Goal: Task Accomplishment & Management: Complete application form

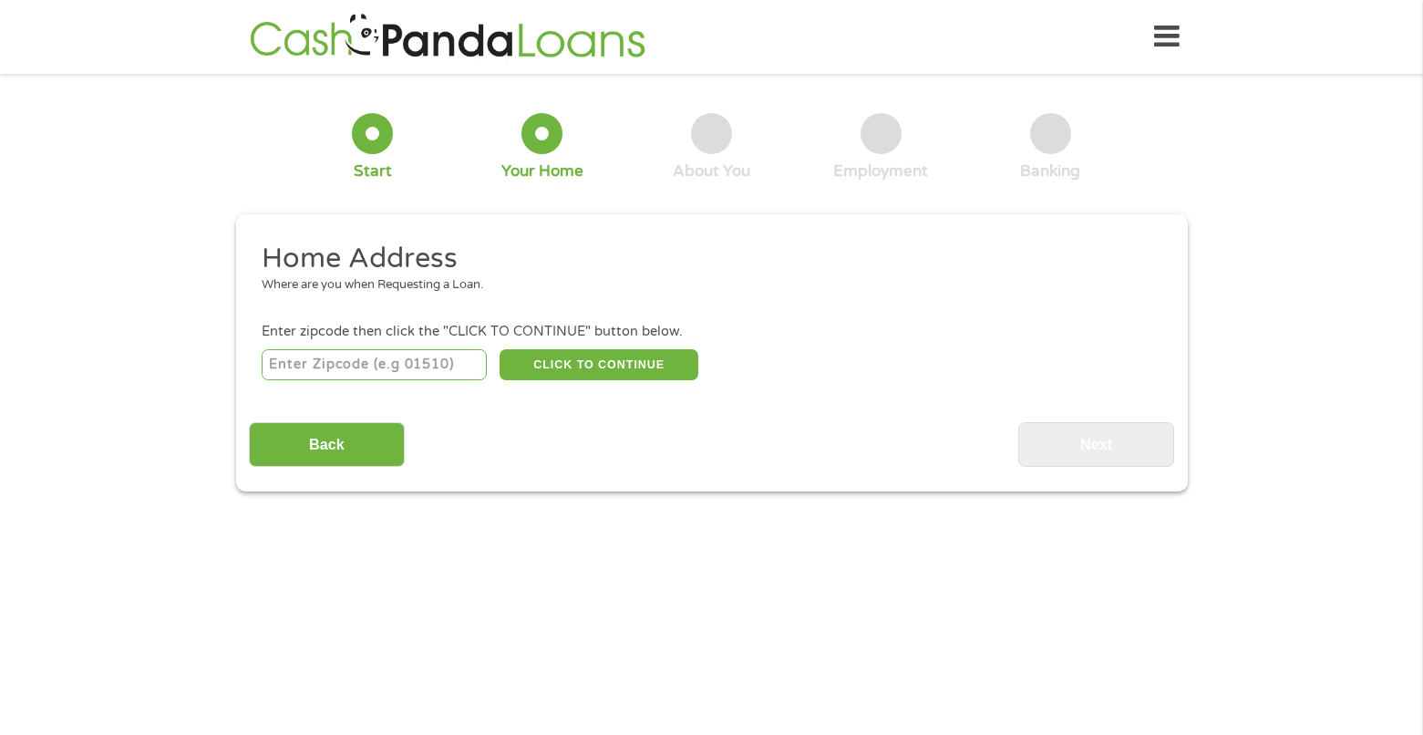
click at [338, 375] on input "number" at bounding box center [374, 364] width 225 height 31
type input "24315"
select select "[US_STATE]"
click at [563, 375] on button "CLICK TO CONTINUE" at bounding box center [599, 364] width 199 height 31
type input "24315"
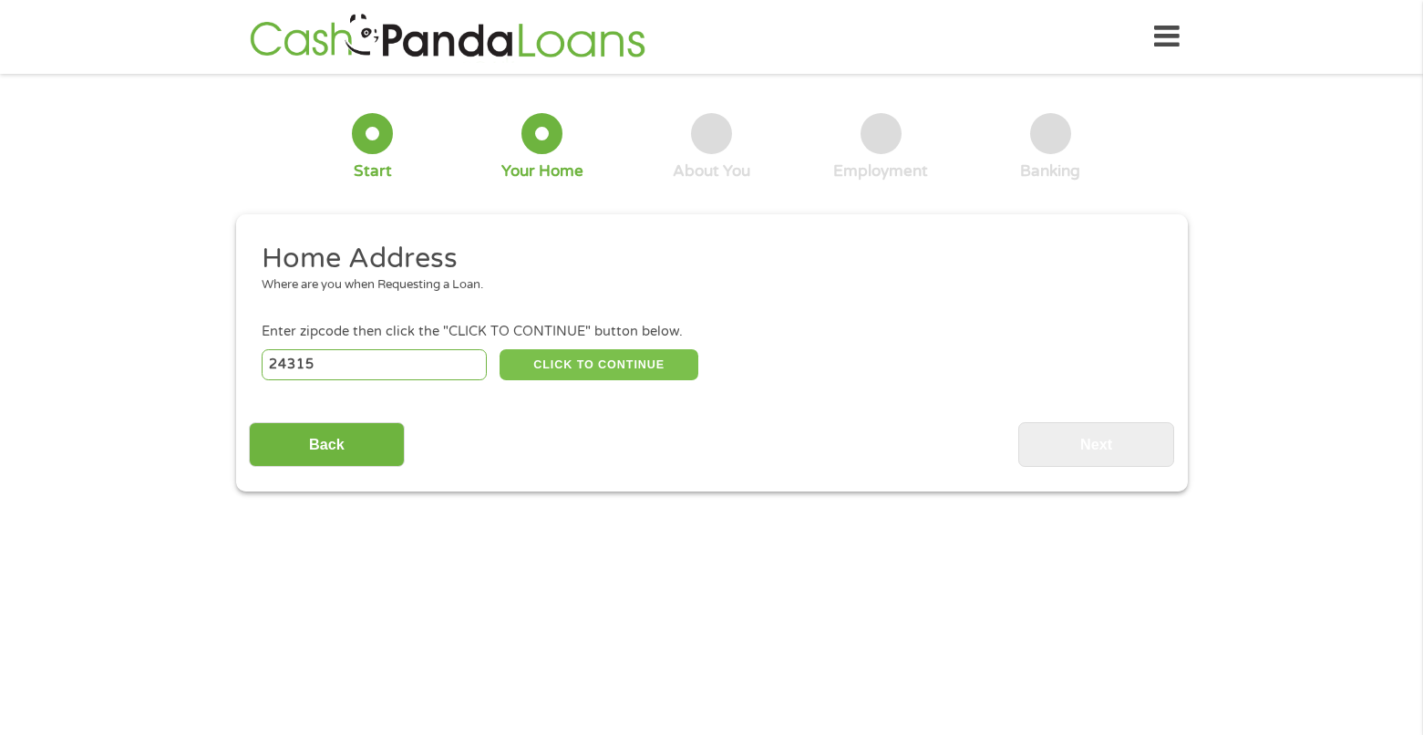
type input "[PERSON_NAME]"
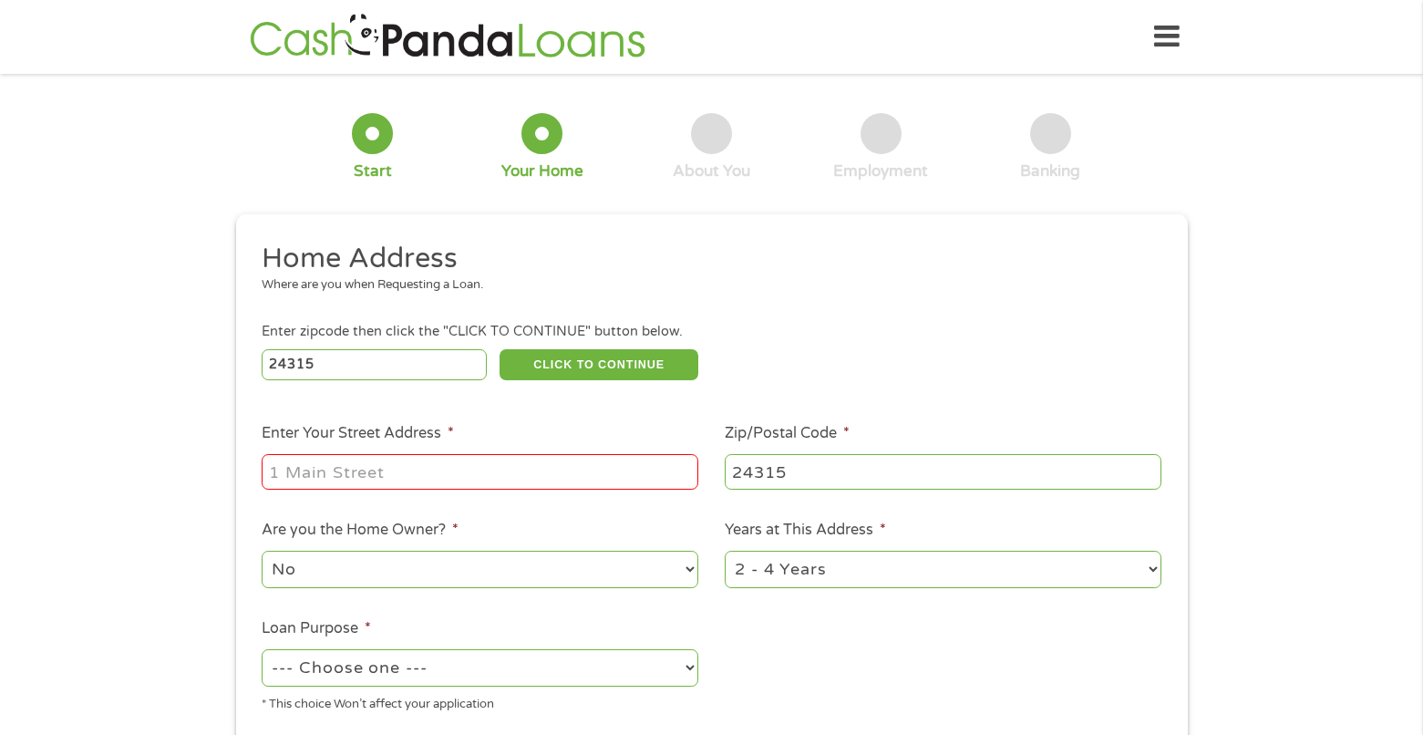
click at [535, 485] on input "Enter Your Street Address *" at bounding box center [480, 471] width 437 height 35
type input "[STREET_ADDRESS]"
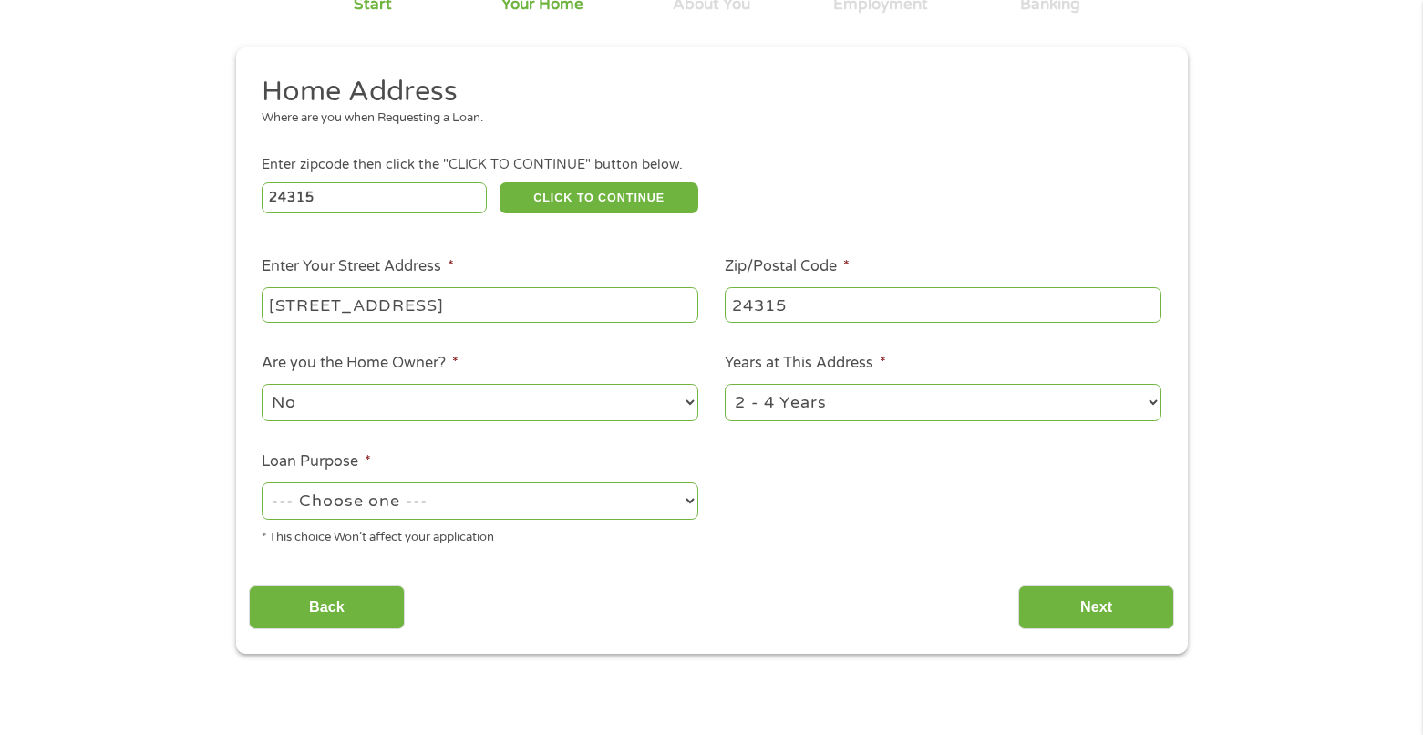
scroll to position [182, 0]
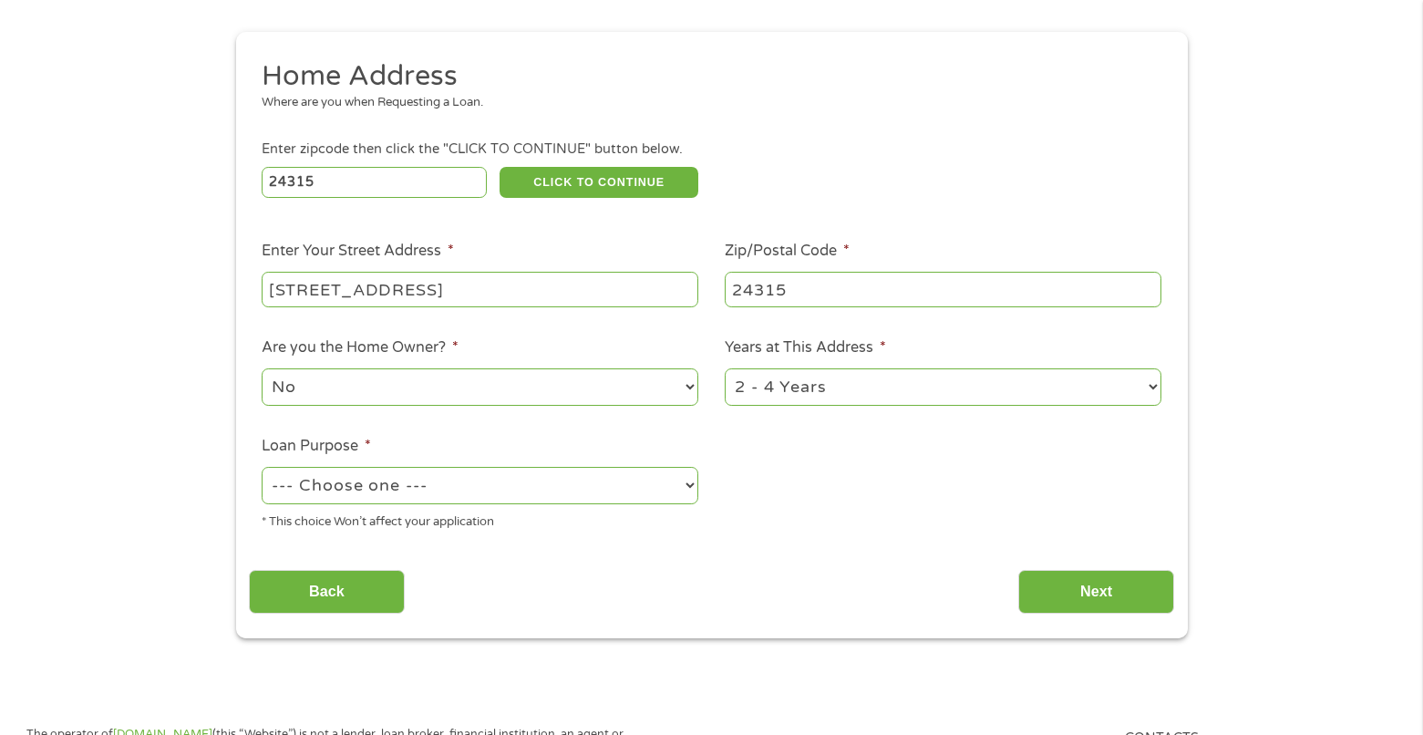
click at [803, 395] on select "1 Year or less 1 - 2 Years 2 - 4 Years Over 4 Years" at bounding box center [943, 386] width 437 height 37
select select "60months"
click at [725, 368] on select "1 Year or less 1 - 2 Years 2 - 4 Years Over 4 Years" at bounding box center [943, 386] width 437 height 37
click at [514, 490] on select "--- Choose one --- Pay Bills Debt Consolidation Home Improvement Major Purchase…" at bounding box center [480, 485] width 437 height 37
select select "paybills"
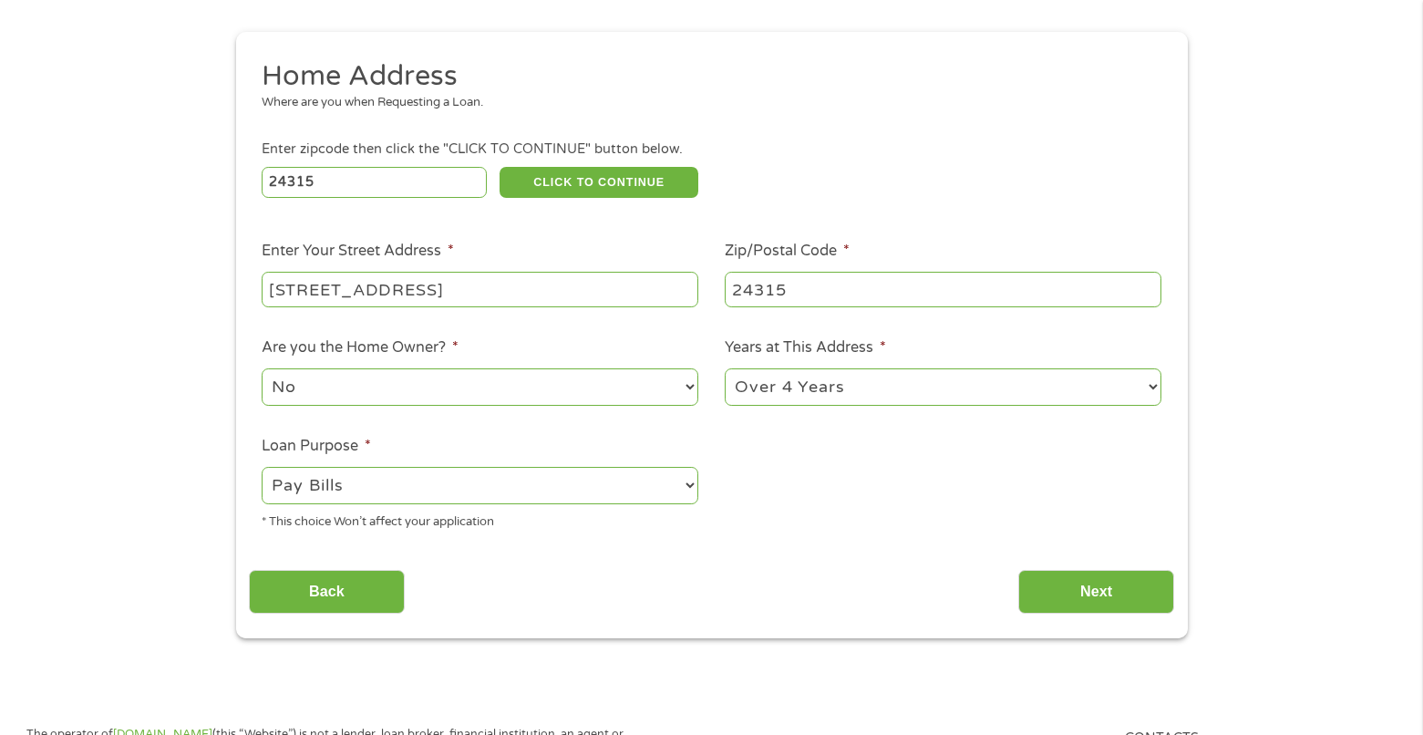
click at [262, 467] on select "--- Choose one --- Pay Bills Debt Consolidation Home Improvement Major Purchase…" at bounding box center [480, 485] width 437 height 37
click at [1063, 587] on input "Next" at bounding box center [1096, 592] width 156 height 45
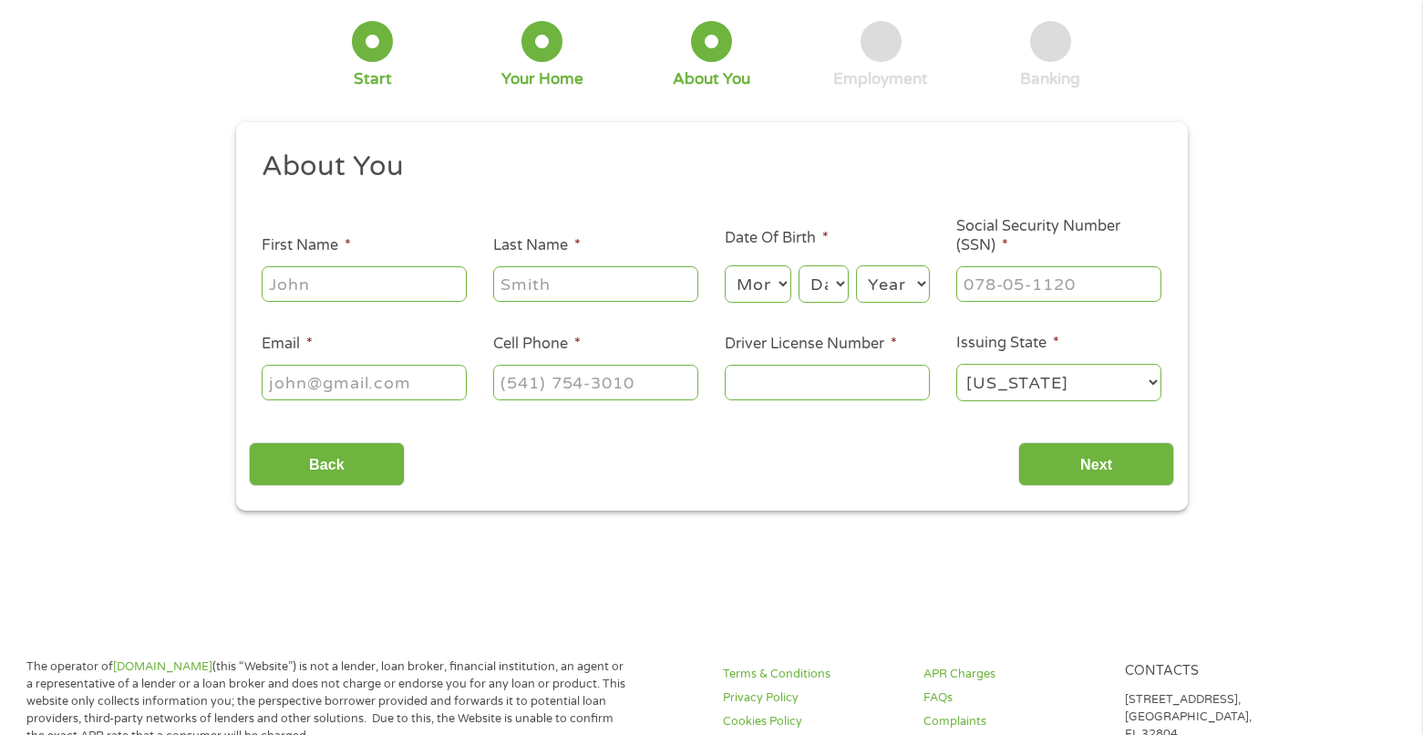
scroll to position [0, 0]
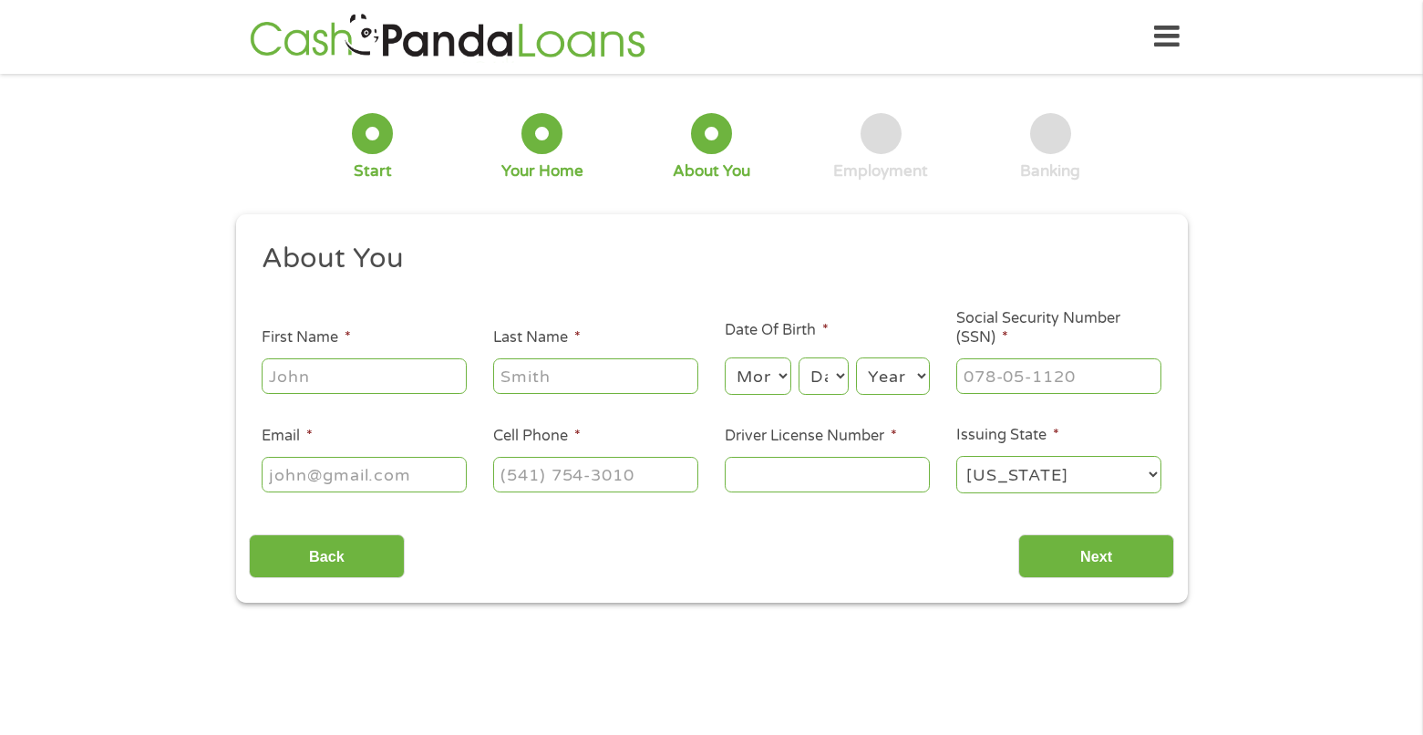
click at [299, 388] on input "First Name *" at bounding box center [364, 375] width 205 height 35
type input "[PERSON_NAME]"
type input "King"
type input "[EMAIL_ADDRESS][DOMAIN_NAME]"
type input "[PHONE_NUMBER]"
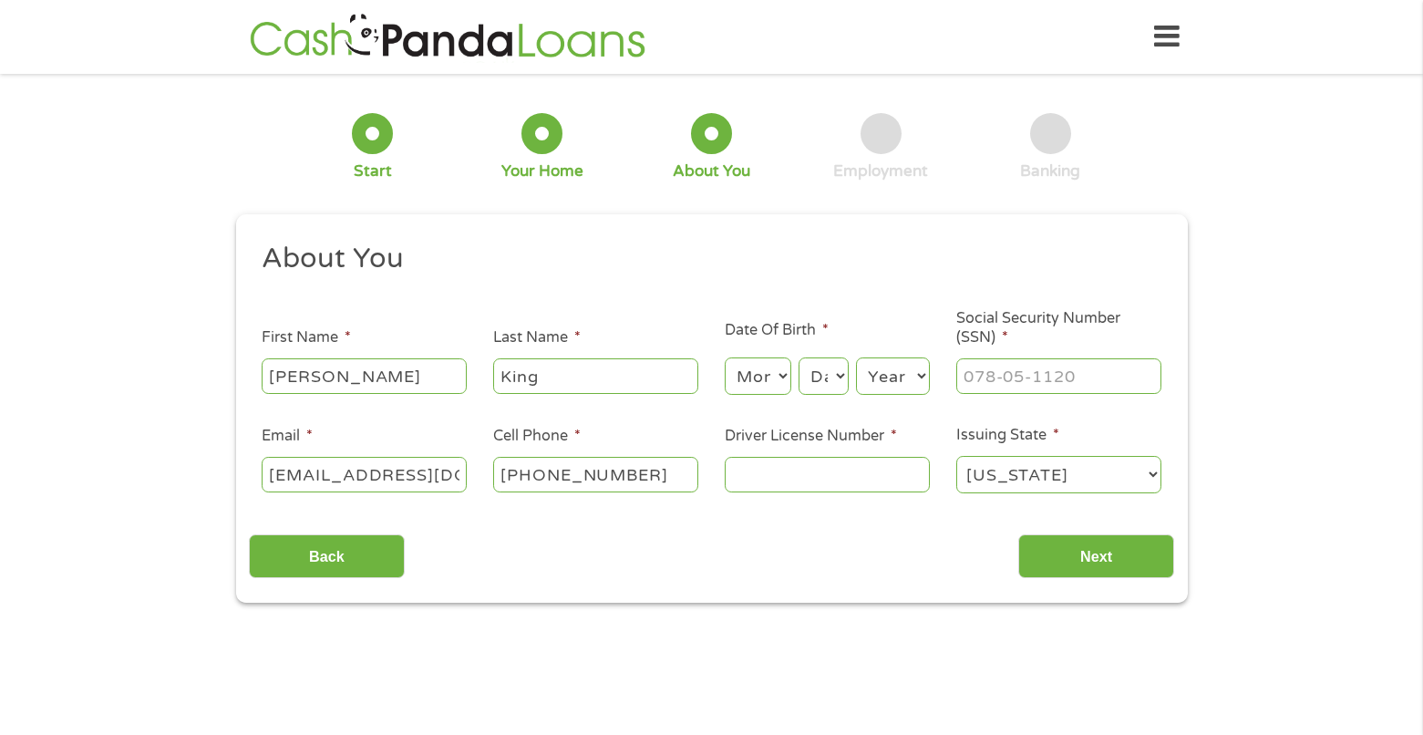
click at [753, 375] on select "Month 1 2 3 4 5 6 7 8 9 10 11 12" at bounding box center [758, 375] width 67 height 37
select select "1"
click at [725, 357] on select "Month 1 2 3 4 5 6 7 8 9 10 11 12" at bounding box center [758, 375] width 67 height 37
click at [817, 381] on select "Day 1 2 3 4 5 6 7 8 9 10 11 12 13 14 15 16 17 18 19 20 21 22 23 24 25 26 27 28 …" at bounding box center [823, 375] width 49 height 37
select select "3"
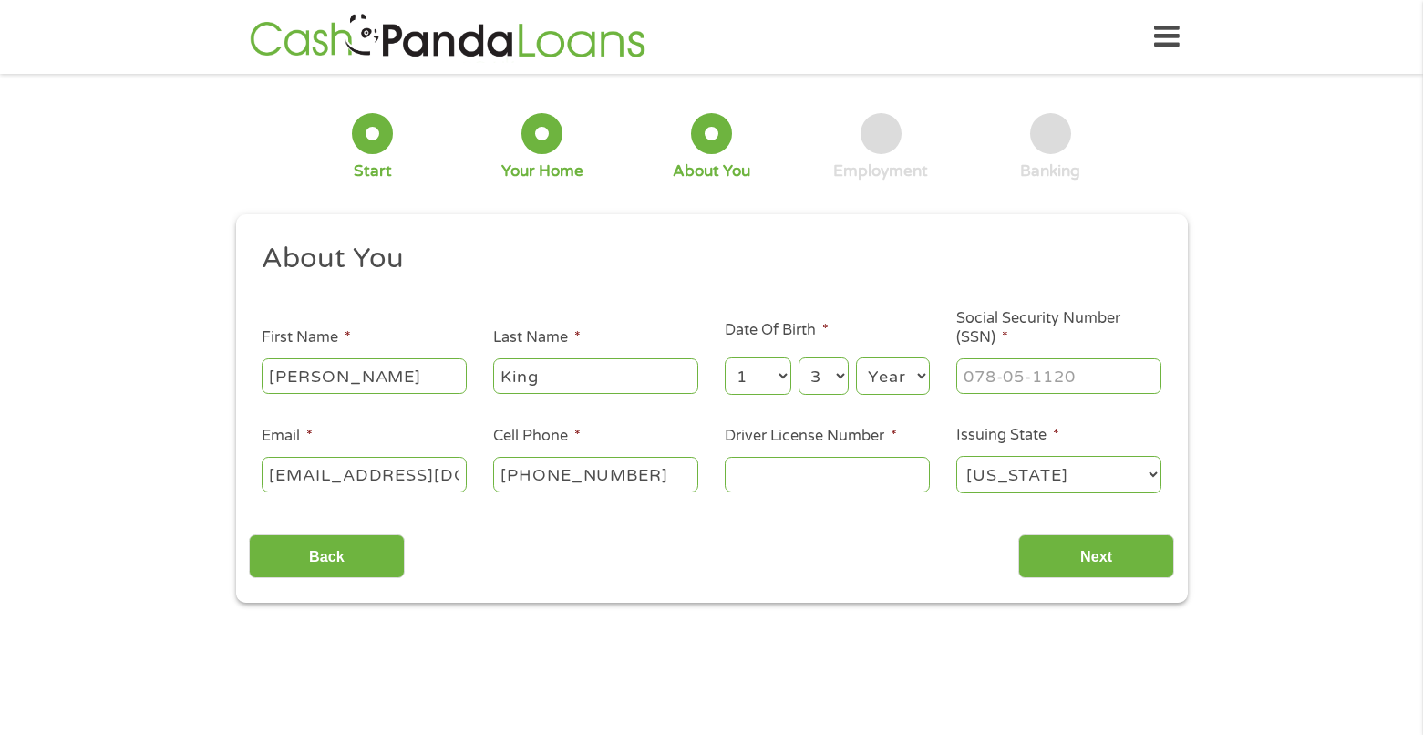
click at [799, 357] on select "Day 1 2 3 4 5 6 7 8 9 10 11 12 13 14 15 16 17 18 19 20 21 22 23 24 25 26 27 28 …" at bounding box center [823, 375] width 49 height 37
drag, startPoint x: 891, startPoint y: 379, endPoint x: 888, endPoint y: 370, distance: 9.5
click at [891, 379] on select "Year [DATE] 2006 2005 2004 2003 2002 2001 2000 1999 1998 1997 1996 1995 1994 19…" at bounding box center [893, 375] width 74 height 37
select select "1984"
click at [856, 357] on select "Year [DATE] 2006 2005 2004 2003 2002 2001 2000 1999 1998 1997 1996 1995 1994 19…" at bounding box center [893, 375] width 74 height 37
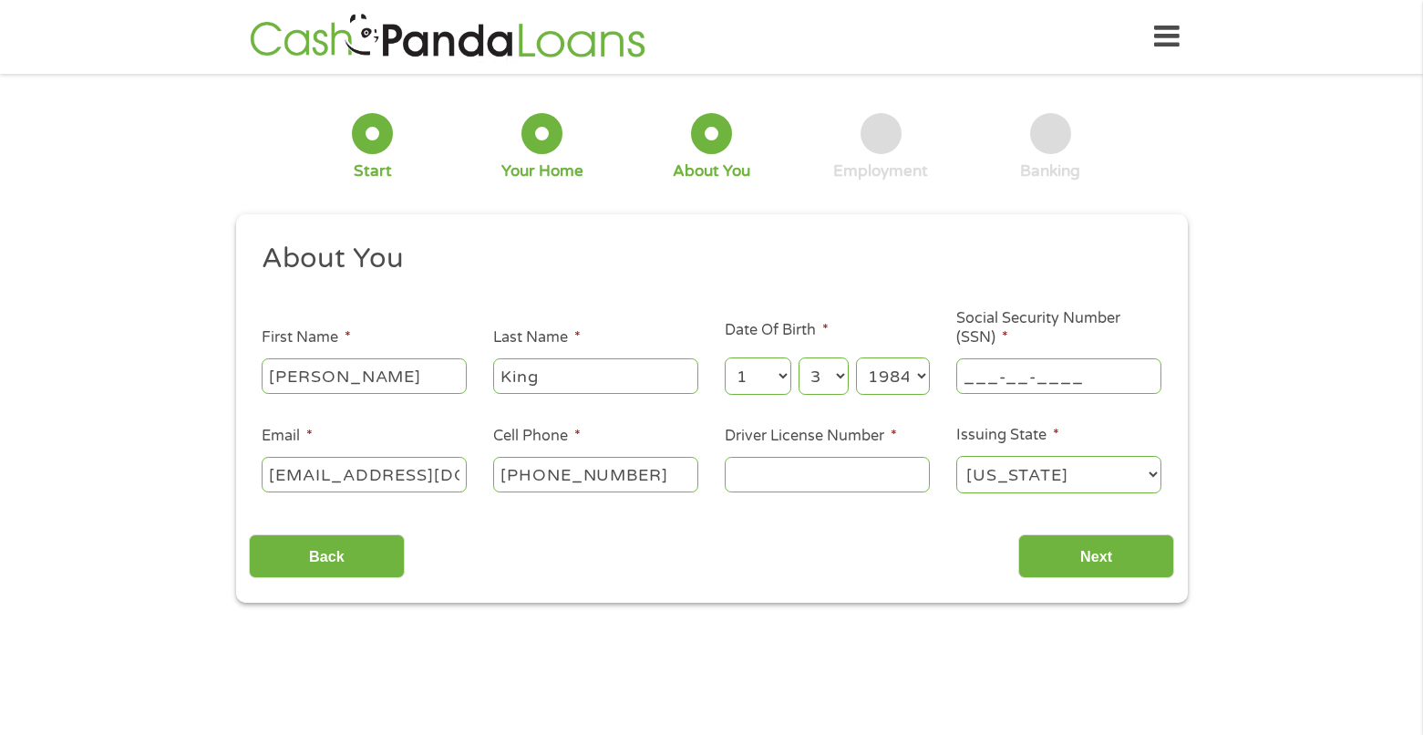
click at [1009, 370] on input "___-__-____" at bounding box center [1058, 375] width 205 height 35
type input "226-51-0579"
click at [658, 473] on input "[PHONE_NUMBER]" at bounding box center [595, 474] width 205 height 35
type input "[PHONE_NUMBER]"
click at [791, 481] on input "Driver License Number *" at bounding box center [827, 474] width 205 height 35
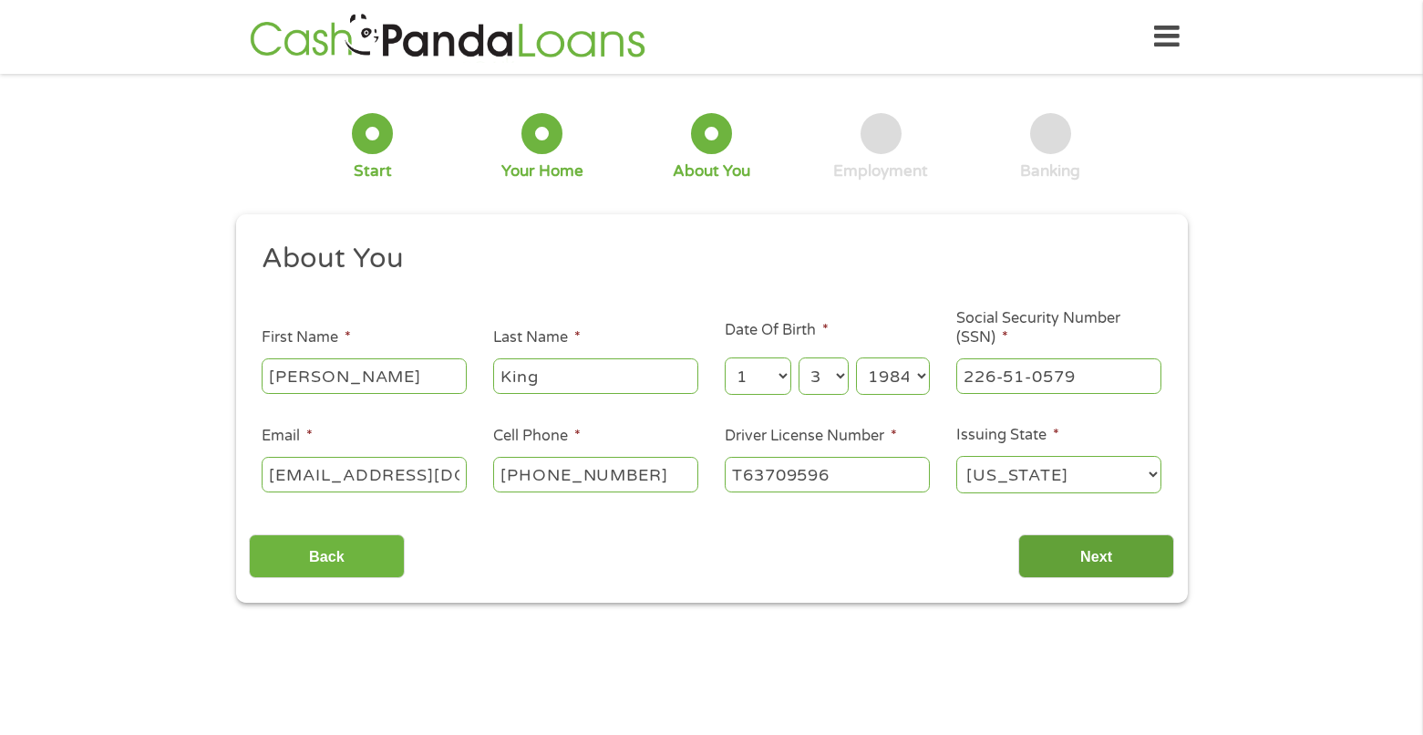
type input "T63709596"
click at [1156, 566] on input "Next" at bounding box center [1096, 556] width 156 height 45
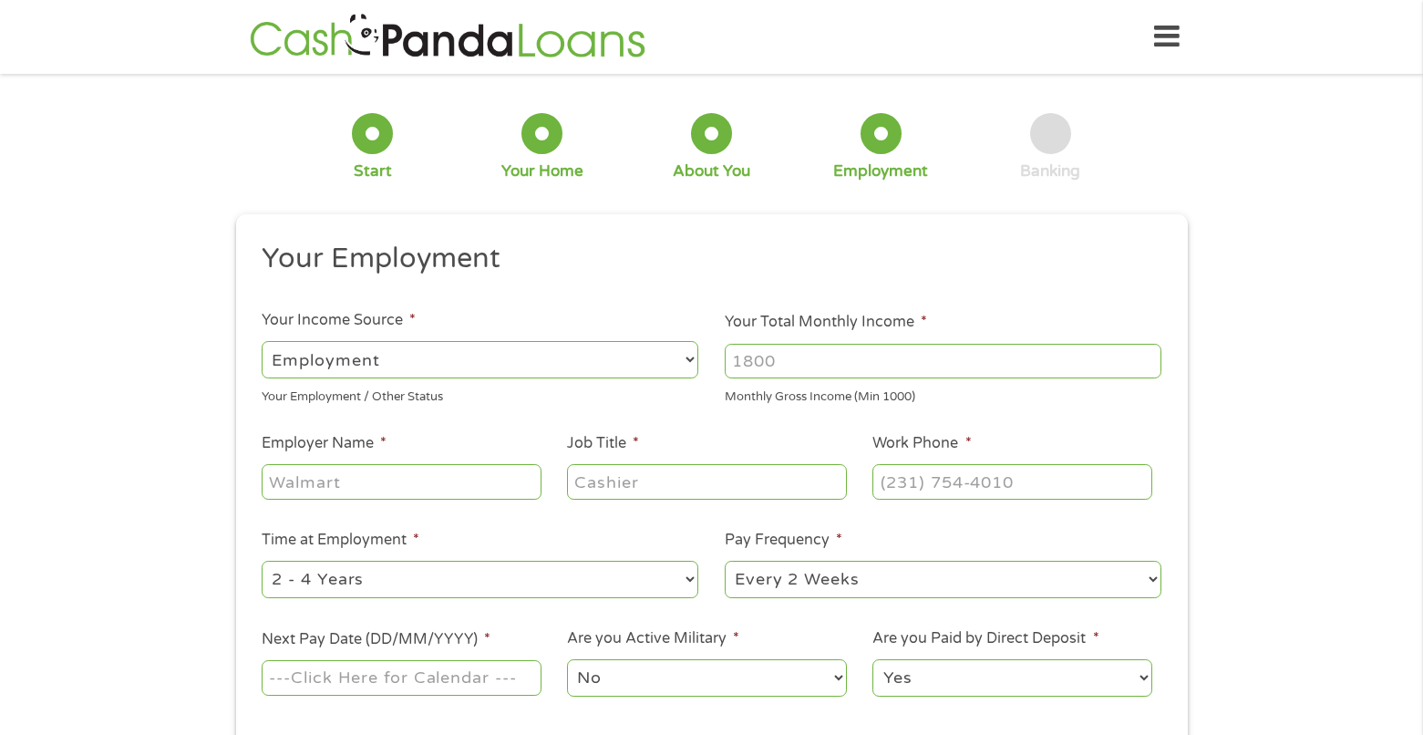
click at [1048, 351] on input "Your Total Monthly Income *" at bounding box center [943, 361] width 437 height 35
type input "2800"
click at [387, 474] on input "Employer Name *" at bounding box center [401, 481] width 279 height 35
type input "Universal Protection Services LLC"
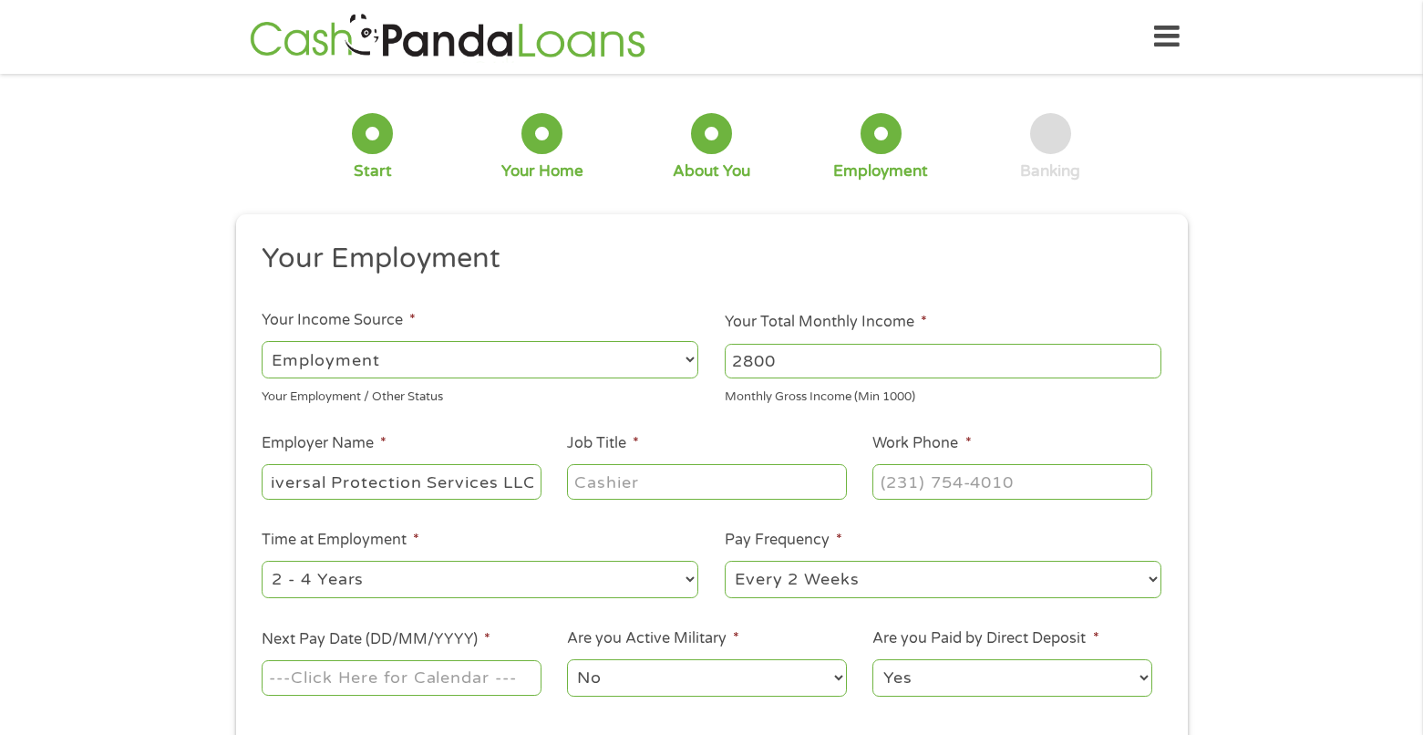
scroll to position [0, 0]
type input "Reception Security"
type input "[PHONE_NUMBER]"
click at [869, 584] on select "--- Choose one --- Every 2 Weeks Every Week Monthly Semi-Monthly" at bounding box center [943, 579] width 437 height 37
select select "weekly"
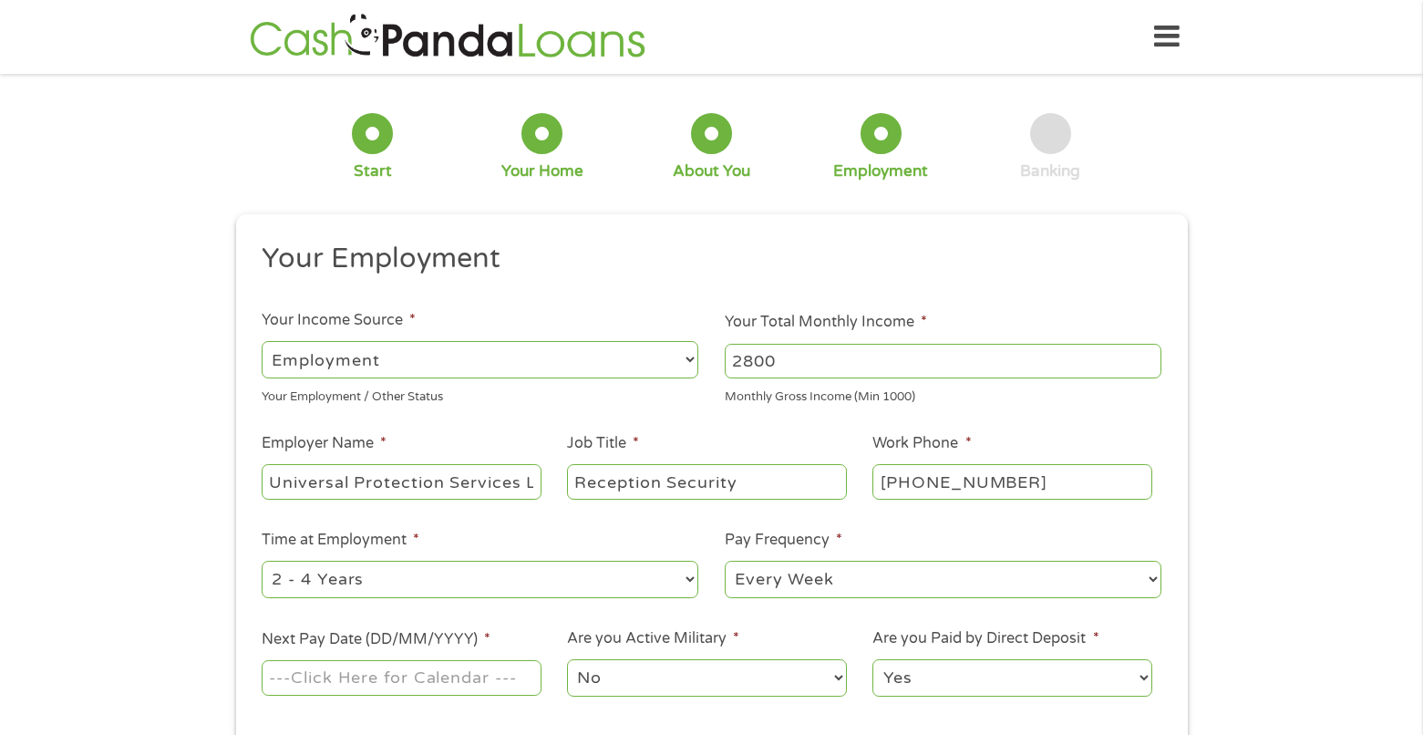
click at [725, 561] on select "--- Choose one --- Every 2 Weeks Every Week Monthly Semi-Monthly" at bounding box center [943, 579] width 437 height 37
click at [1270, 420] on div "1 Start 2 Your Home 3 About You 4 Employment 5 Banking 6 This field is hidden w…" at bounding box center [711, 446] width 1423 height 719
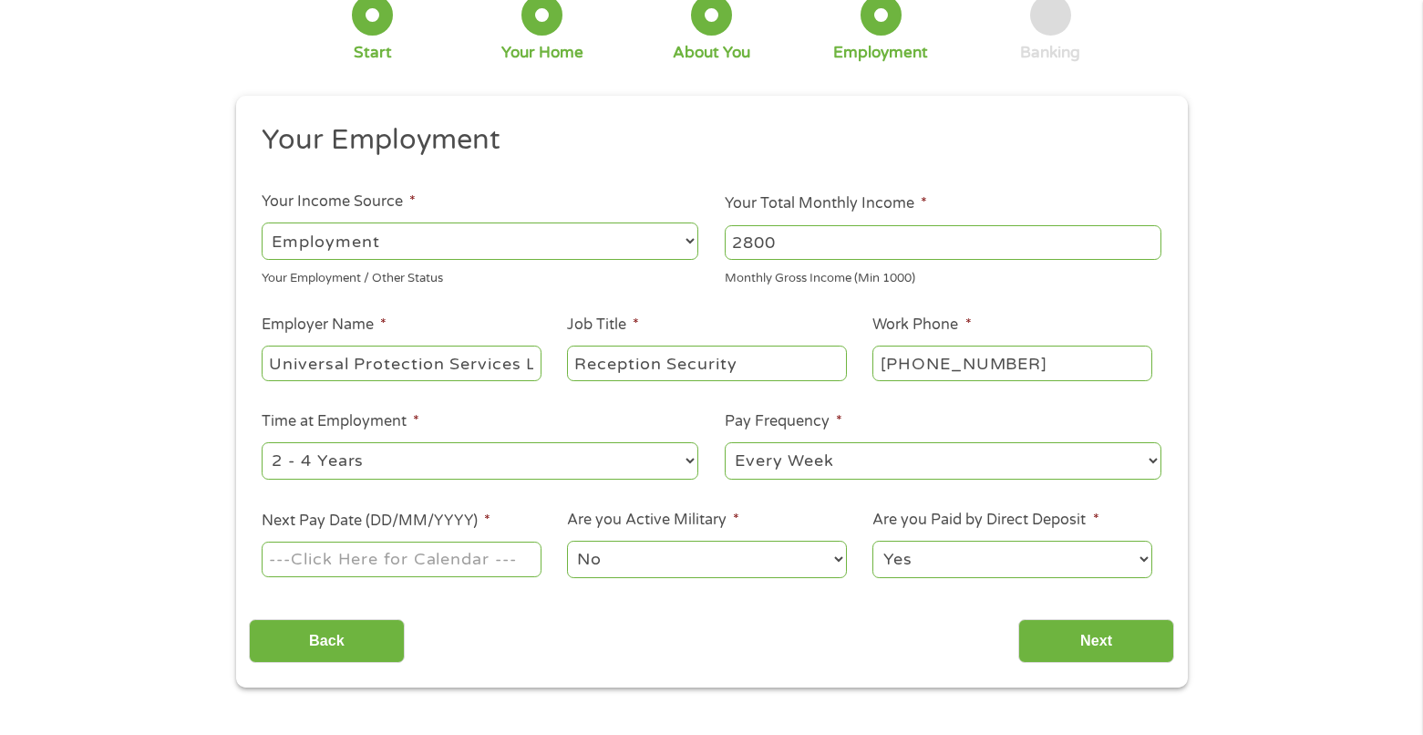
scroll to position [182, 0]
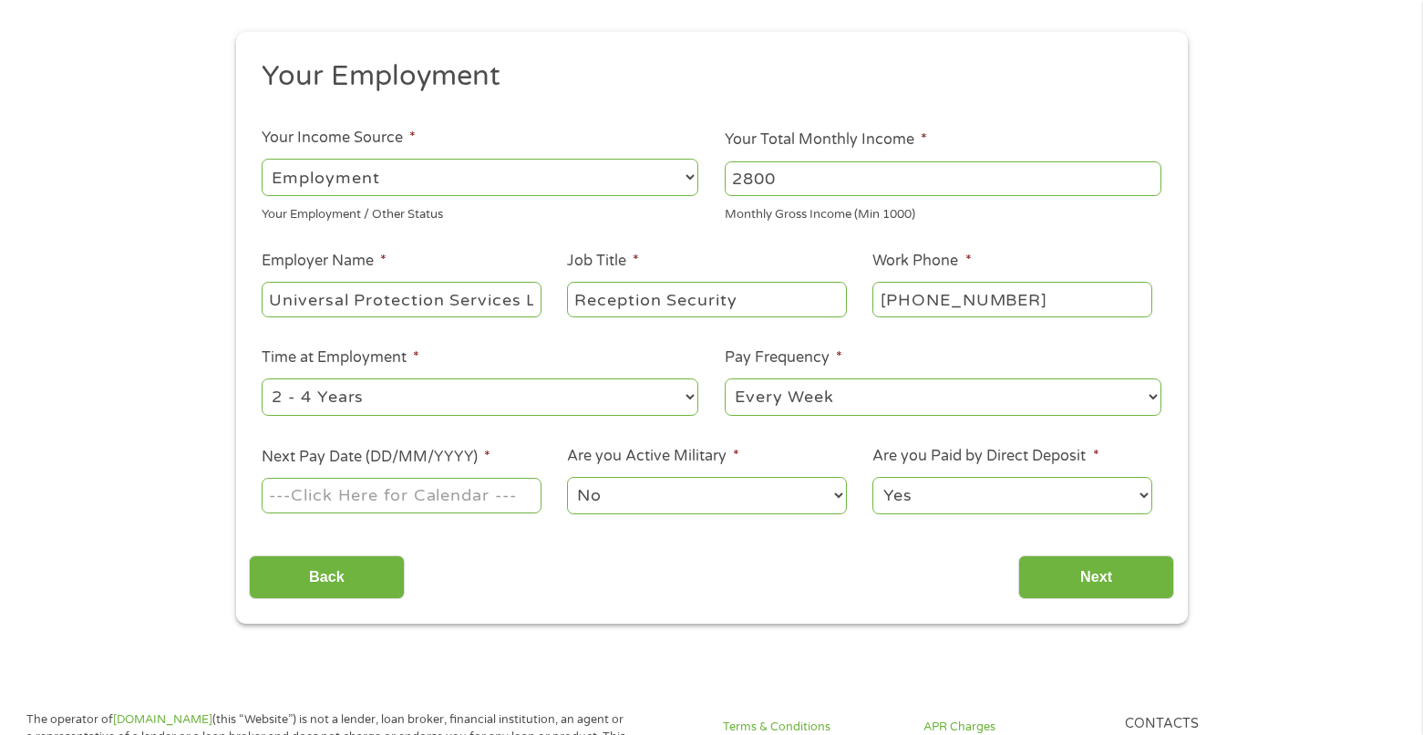
click at [373, 494] on input "Next Pay Date (DD/MM/YYYY) *" at bounding box center [401, 495] width 279 height 35
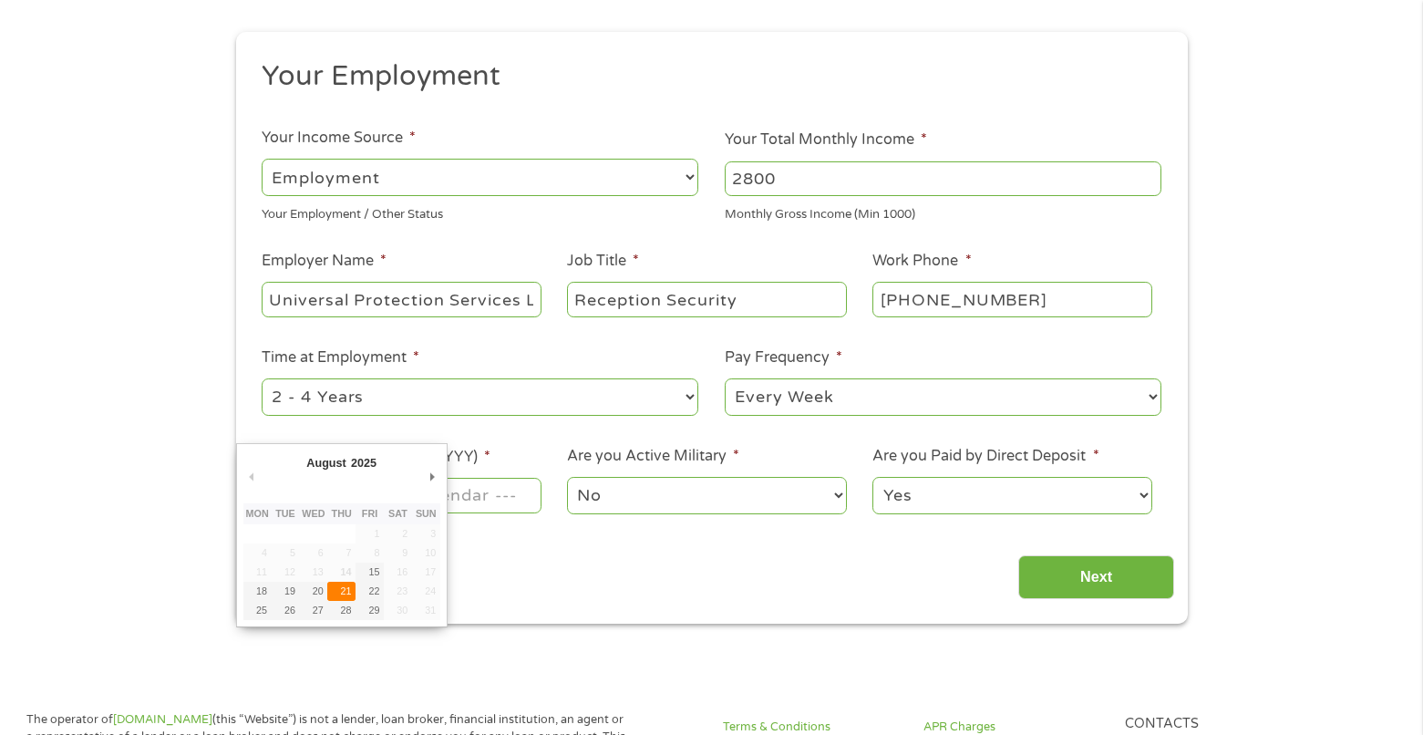
type input "[DATE]"
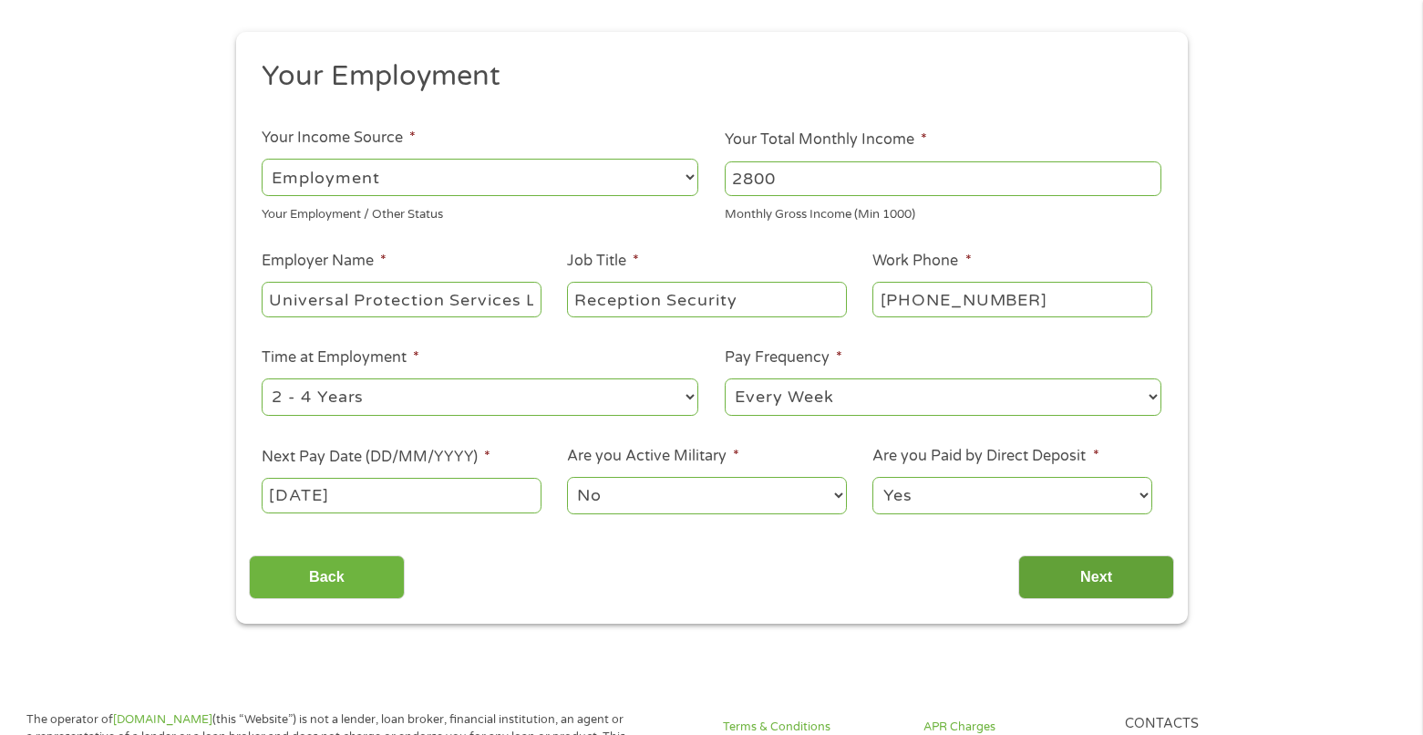
click at [1104, 576] on input "Next" at bounding box center [1096, 577] width 156 height 45
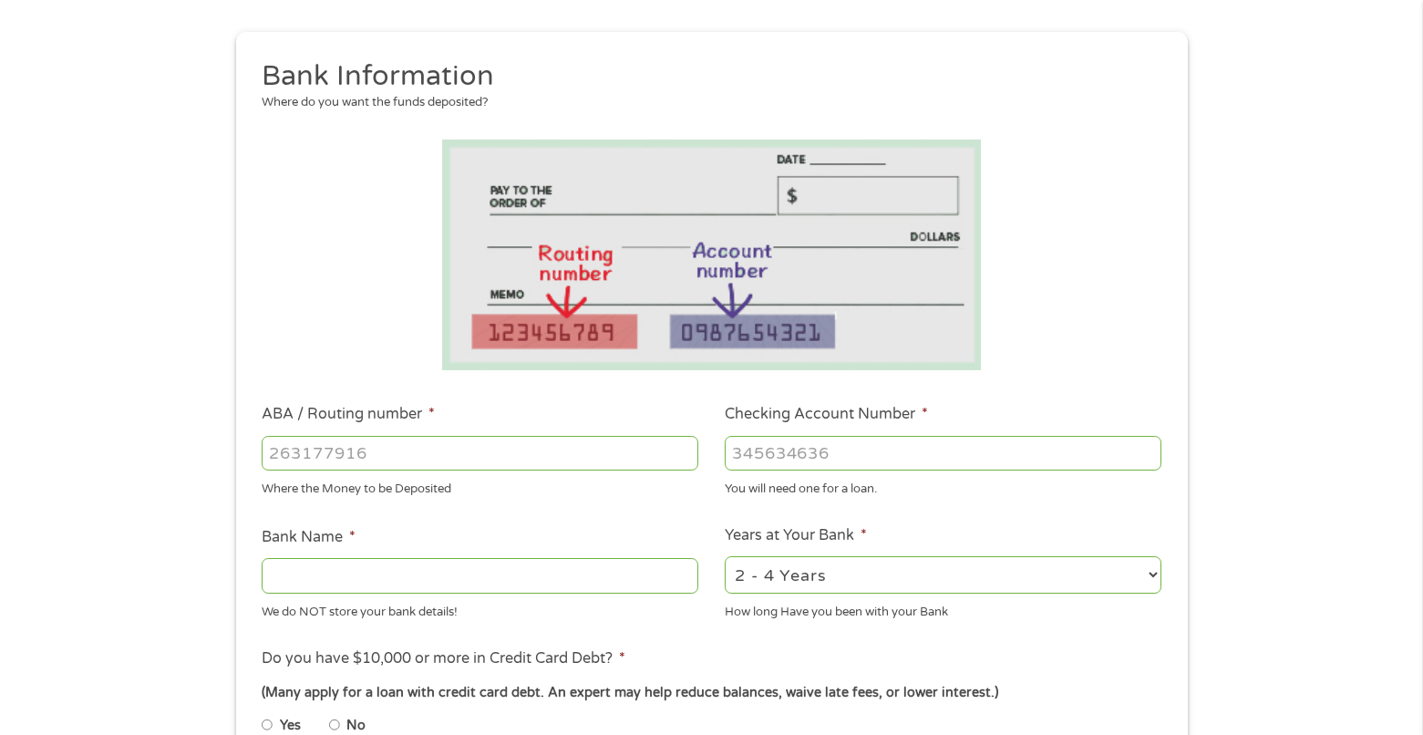
click at [292, 465] on input "ABA / Routing number *" at bounding box center [480, 453] width 437 height 35
type input "042287027"
type input "REPUBLLIC BANK"
type input "042287027"
click at [764, 437] on input "Checking Account Number *" at bounding box center [943, 453] width 437 height 35
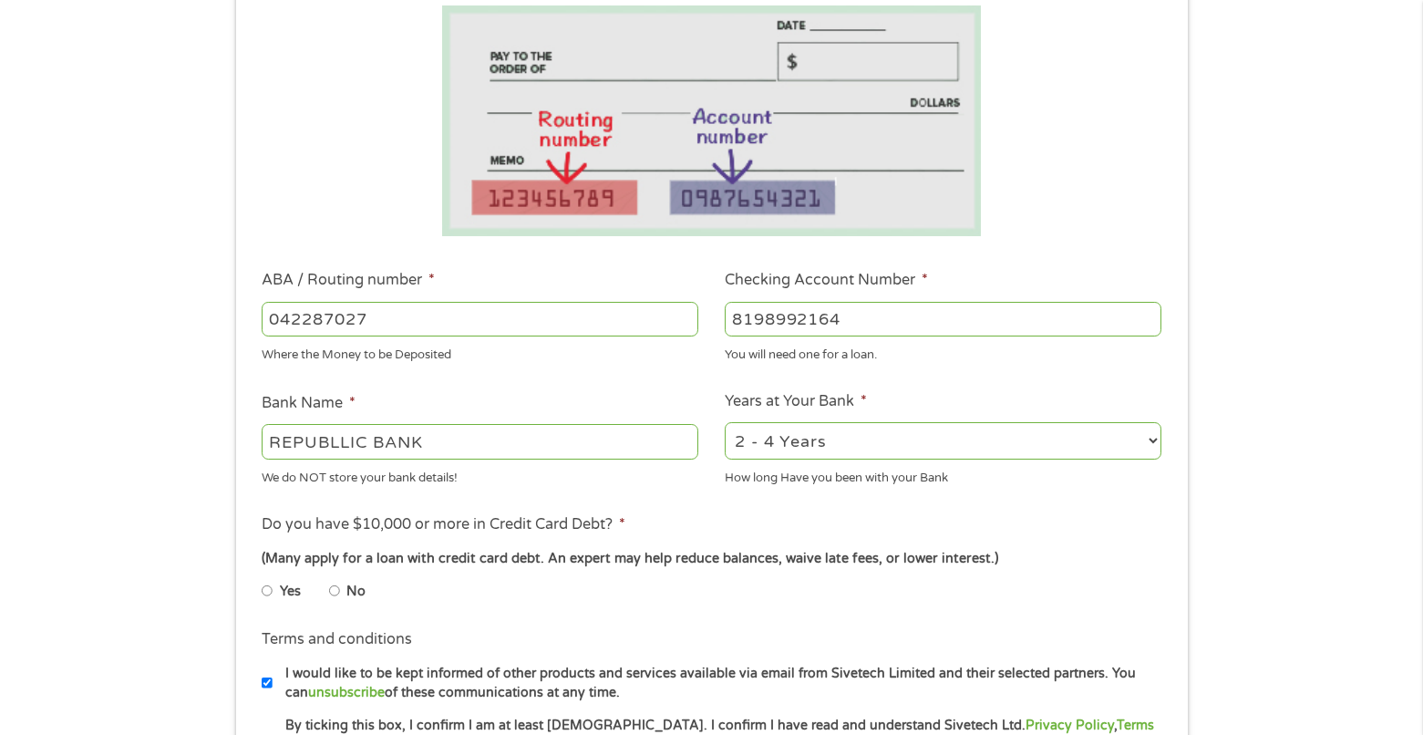
scroll to position [335, 0]
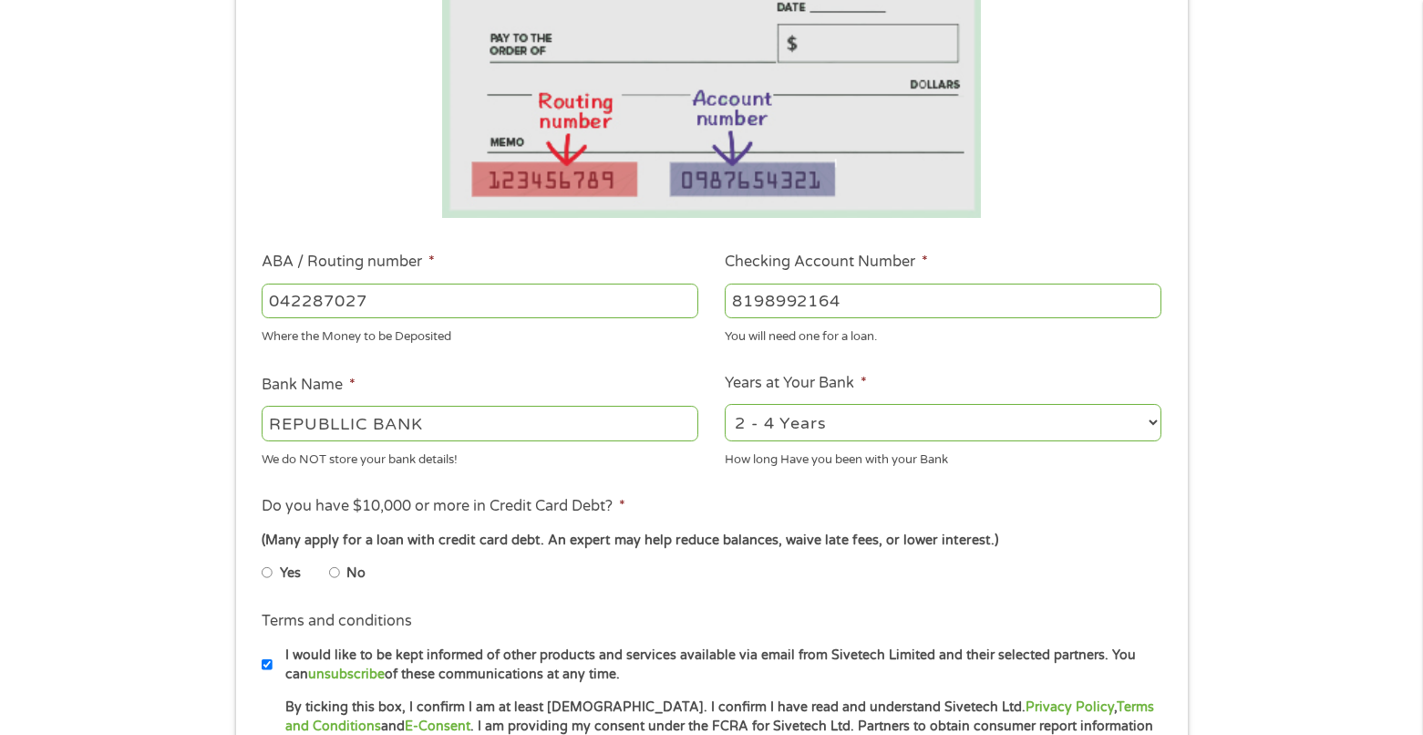
type input "8198992164"
click at [336, 575] on input "No" at bounding box center [334, 572] width 11 height 29
radio input "true"
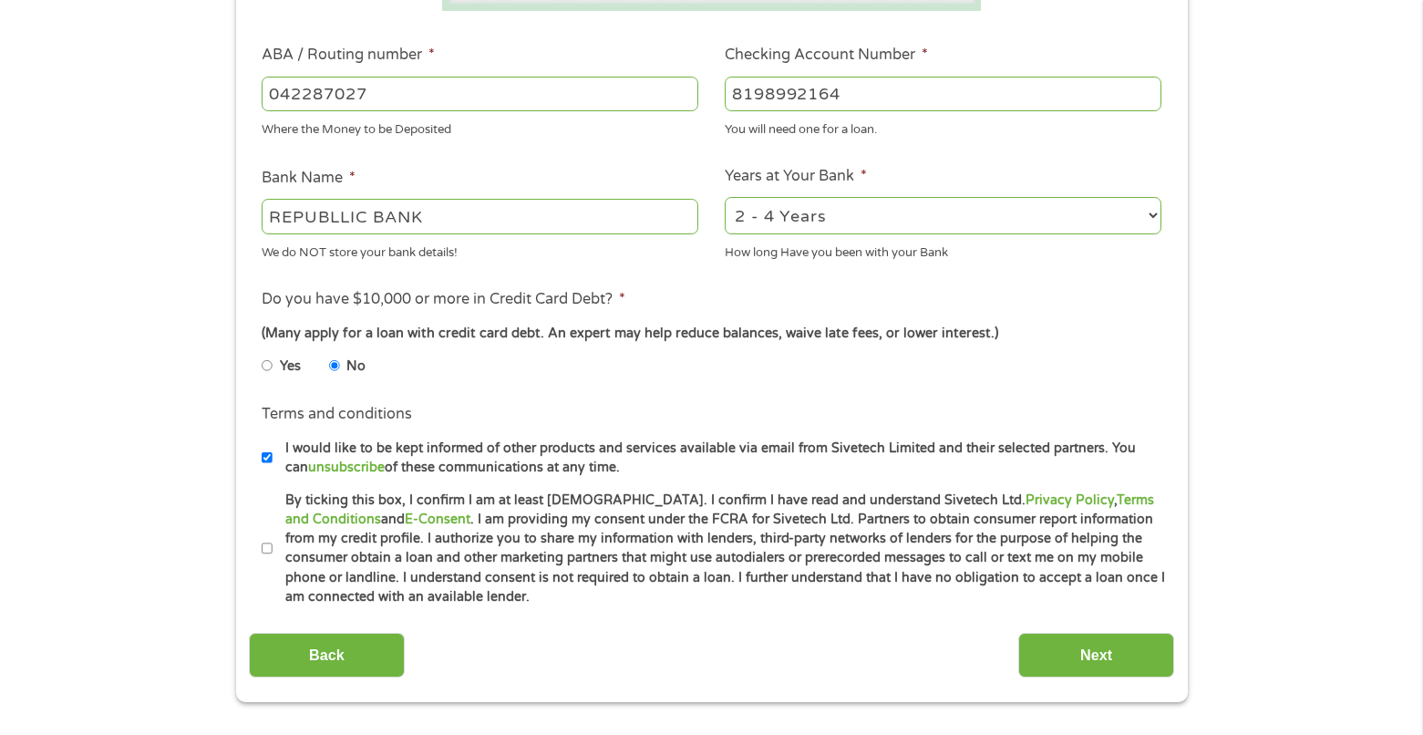
scroll to position [547, 0]
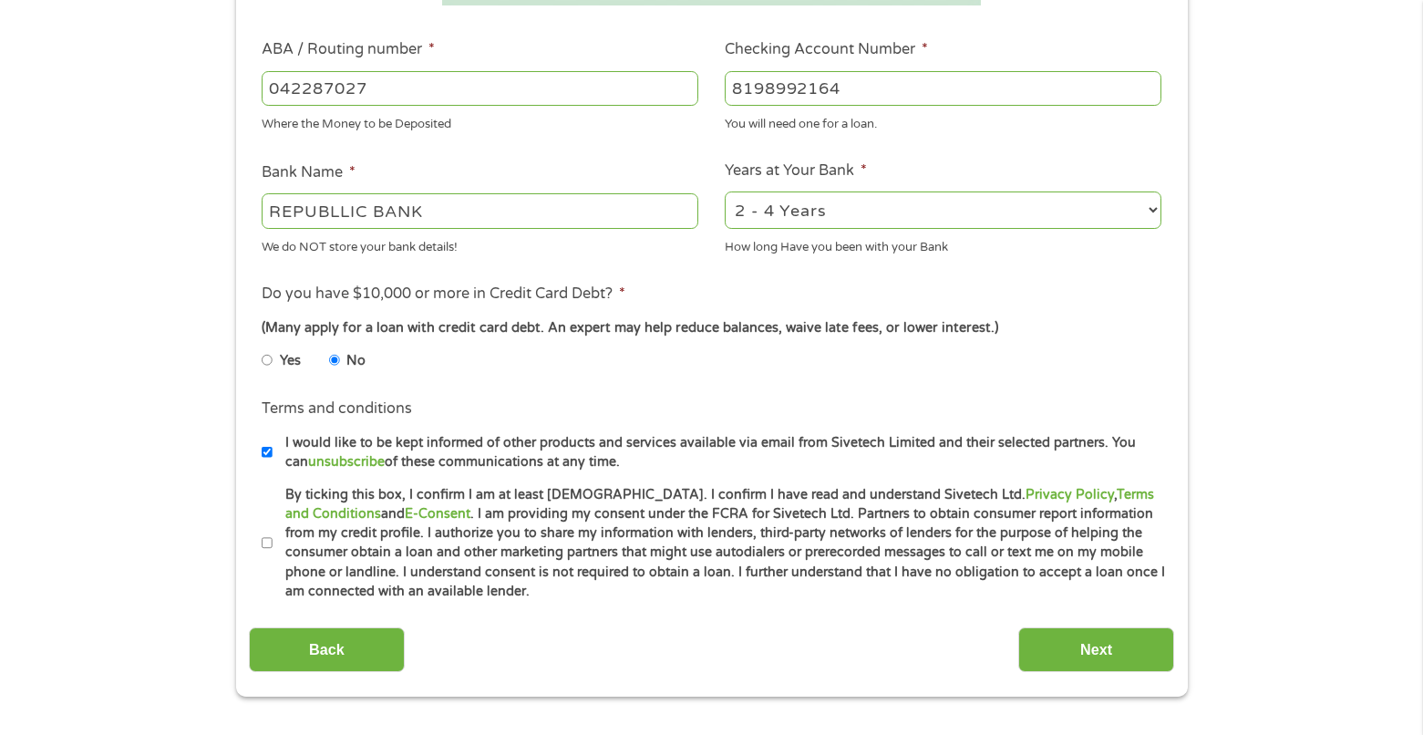
click at [263, 452] on input "I would like to be kept informed of other products and services available via e…" at bounding box center [267, 452] width 11 height 29
checkbox input "false"
click at [268, 541] on input "By ticking this box, I confirm I am at least [DEMOGRAPHIC_DATA]. I confirm I ha…" at bounding box center [267, 543] width 11 height 29
checkbox input "true"
click at [1065, 656] on input "Next" at bounding box center [1096, 649] width 156 height 45
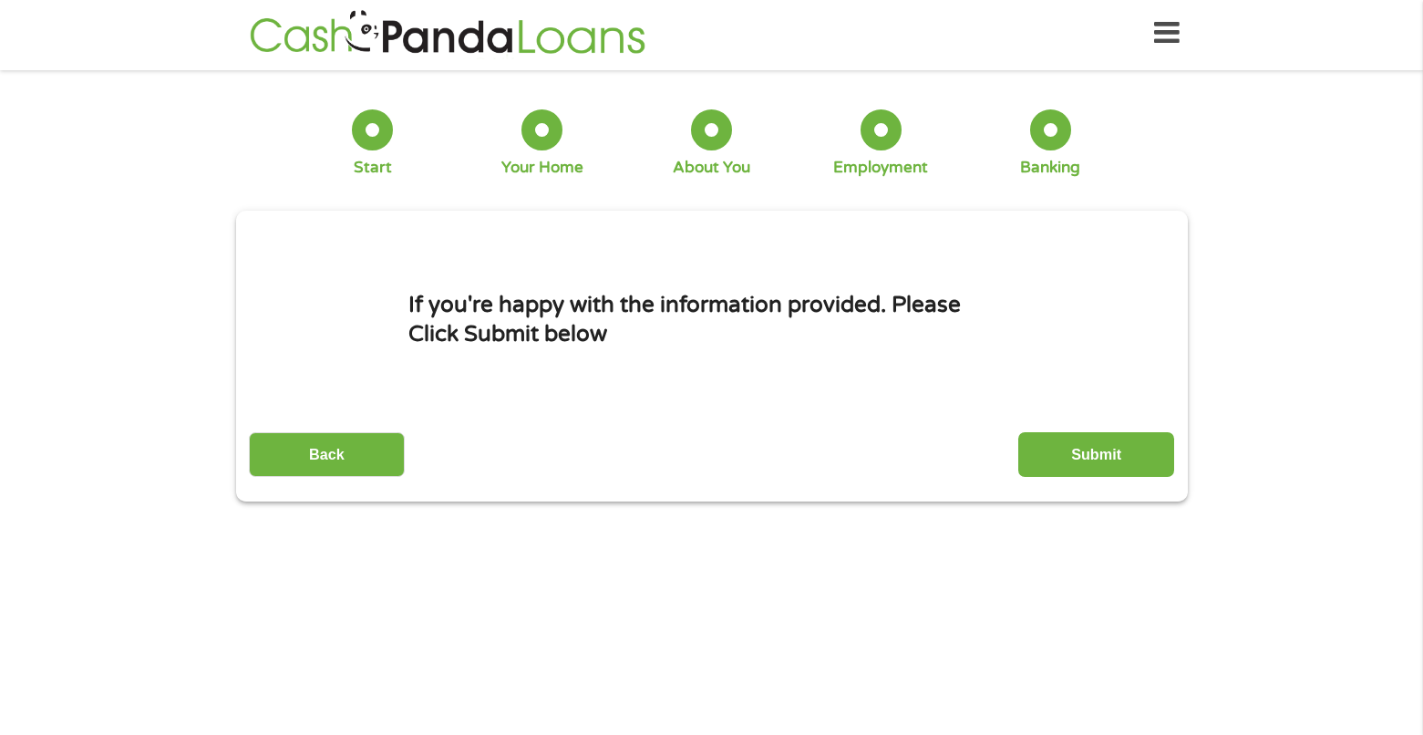
scroll to position [0, 0]
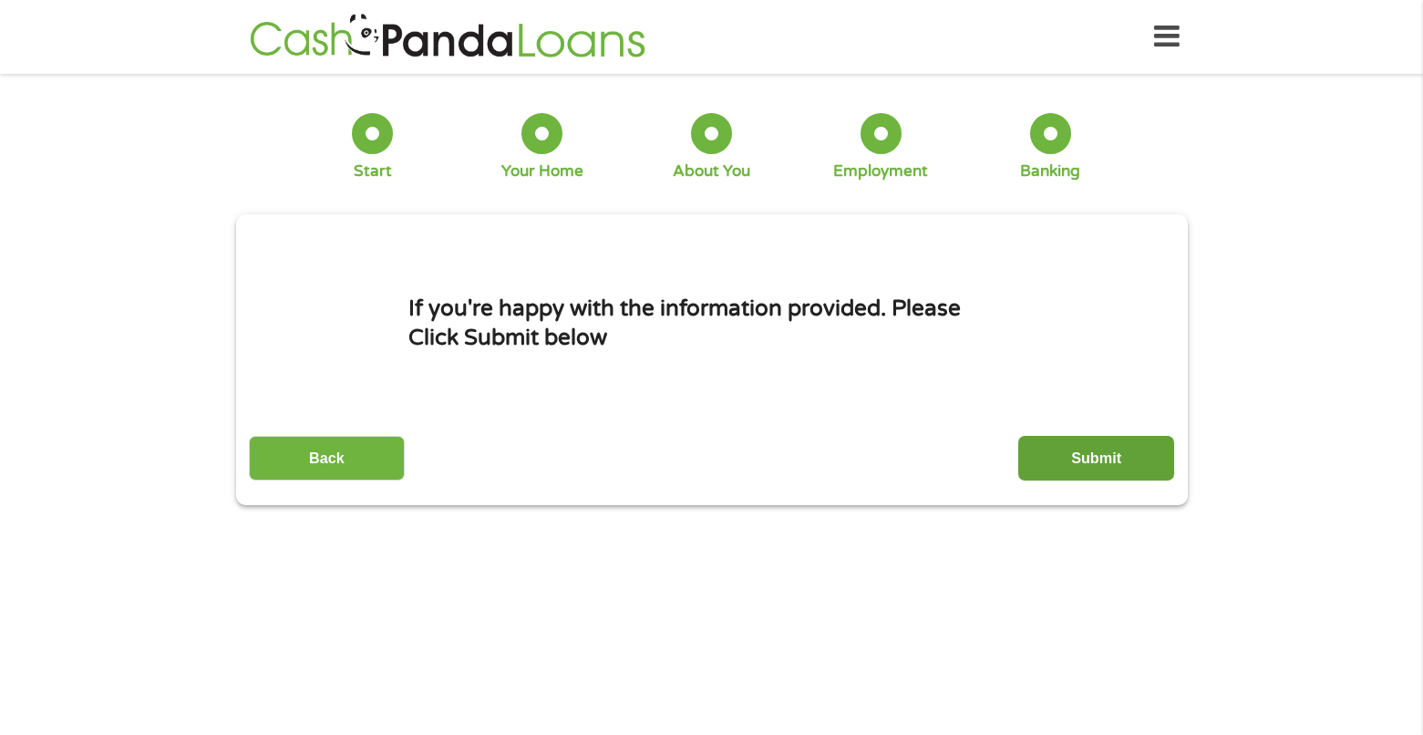
click at [1121, 459] on input "Submit" at bounding box center [1096, 458] width 156 height 45
